Goal: Task Accomplishment & Management: Manage account settings

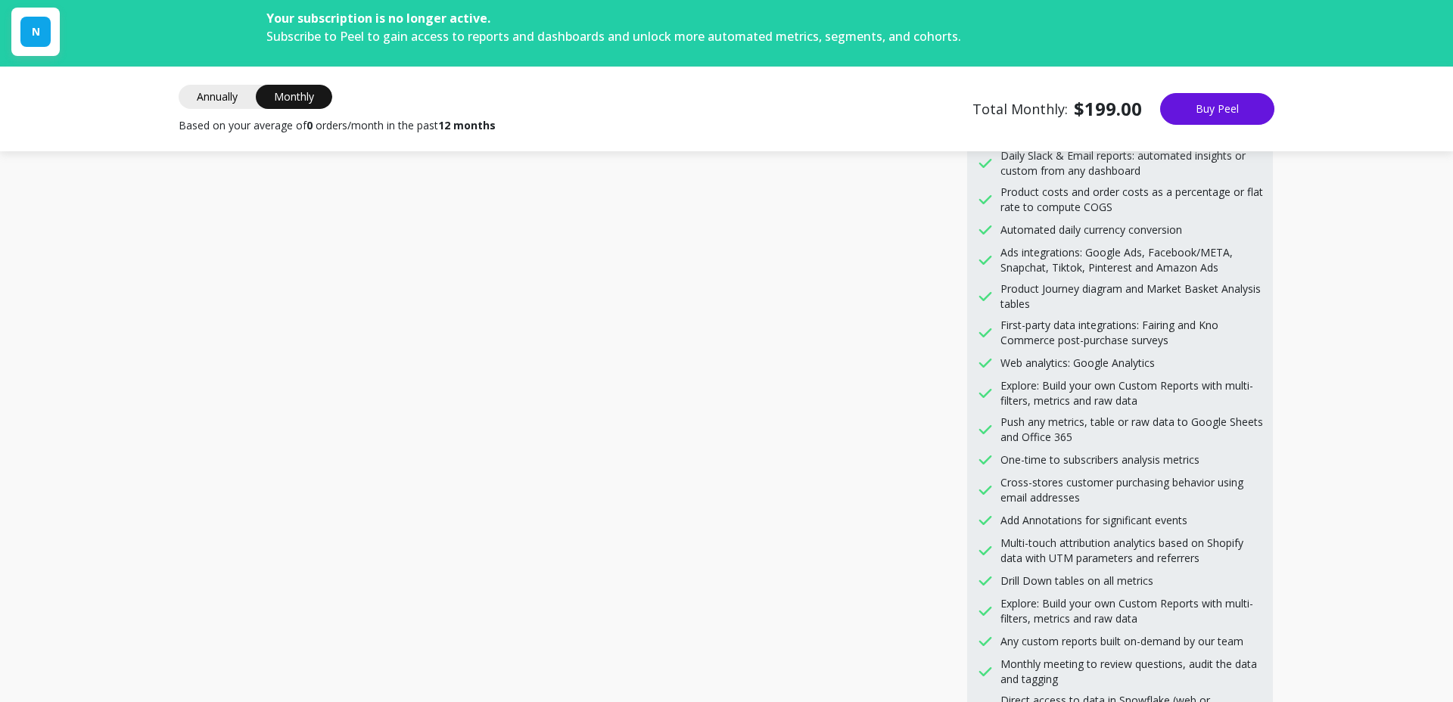
scroll to position [324, 0]
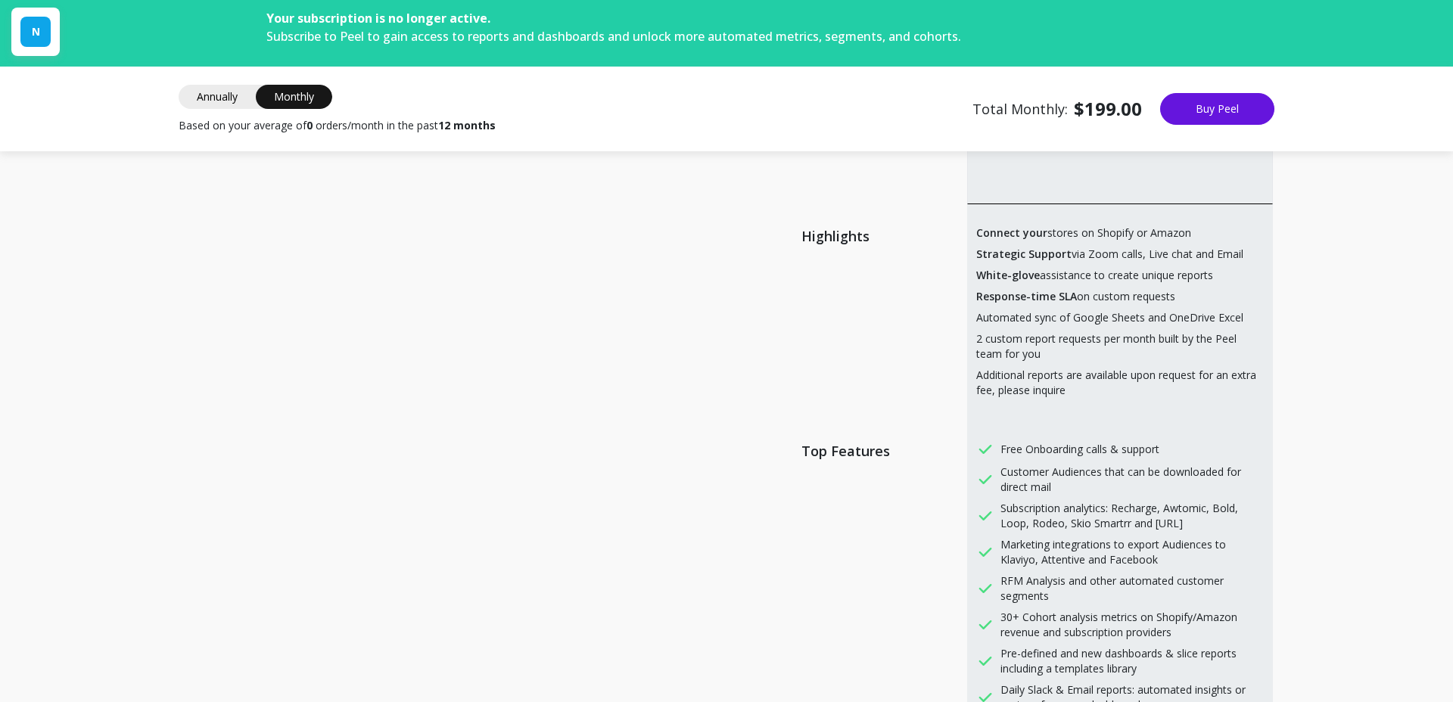
click at [217, 94] on span "Annually" at bounding box center [217, 97] width 77 height 24
click at [266, 85] on span "Monthly" at bounding box center [294, 97] width 76 height 24
click at [43, 39] on div "N" at bounding box center [35, 32] width 30 height 30
click at [64, 112] on span "Switch account" at bounding box center [86, 110] width 63 height 12
